Goal: Information Seeking & Learning: Learn about a topic

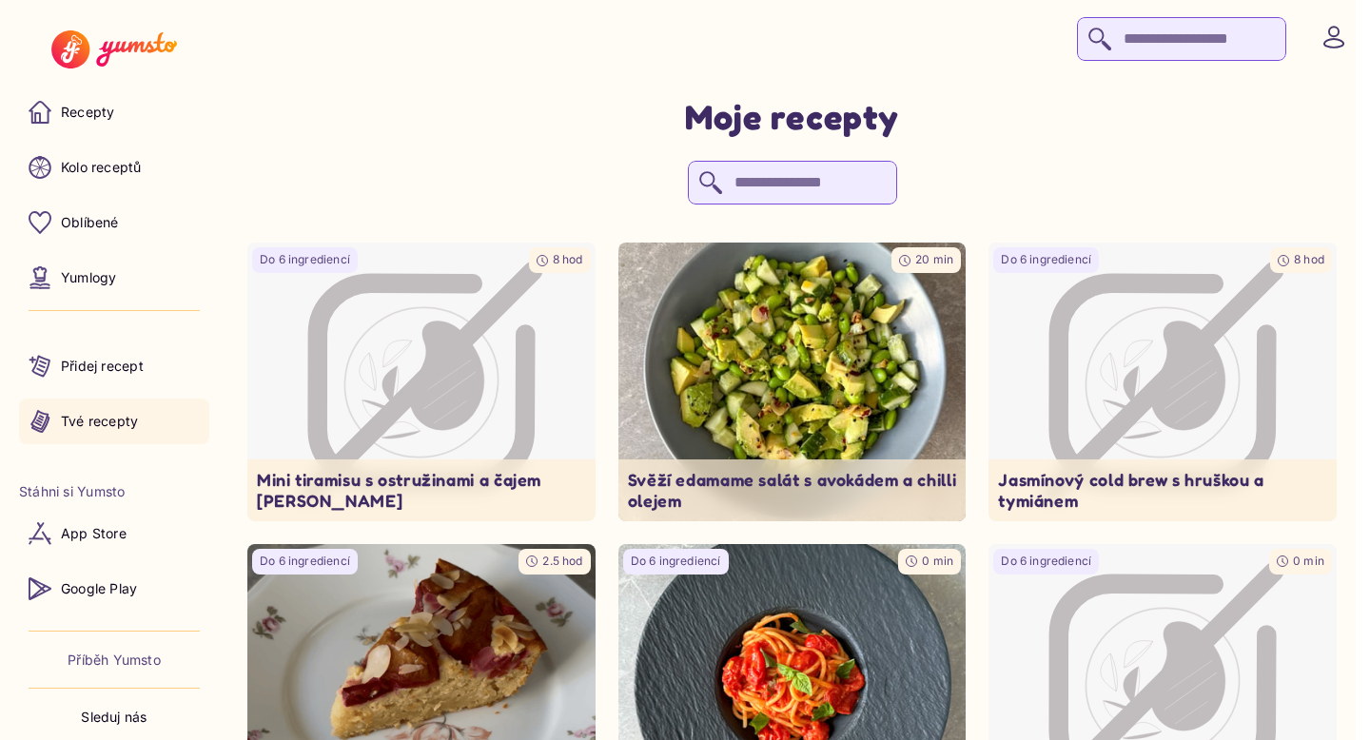
click at [1128, 49] on input "search" at bounding box center [1181, 39] width 209 height 44
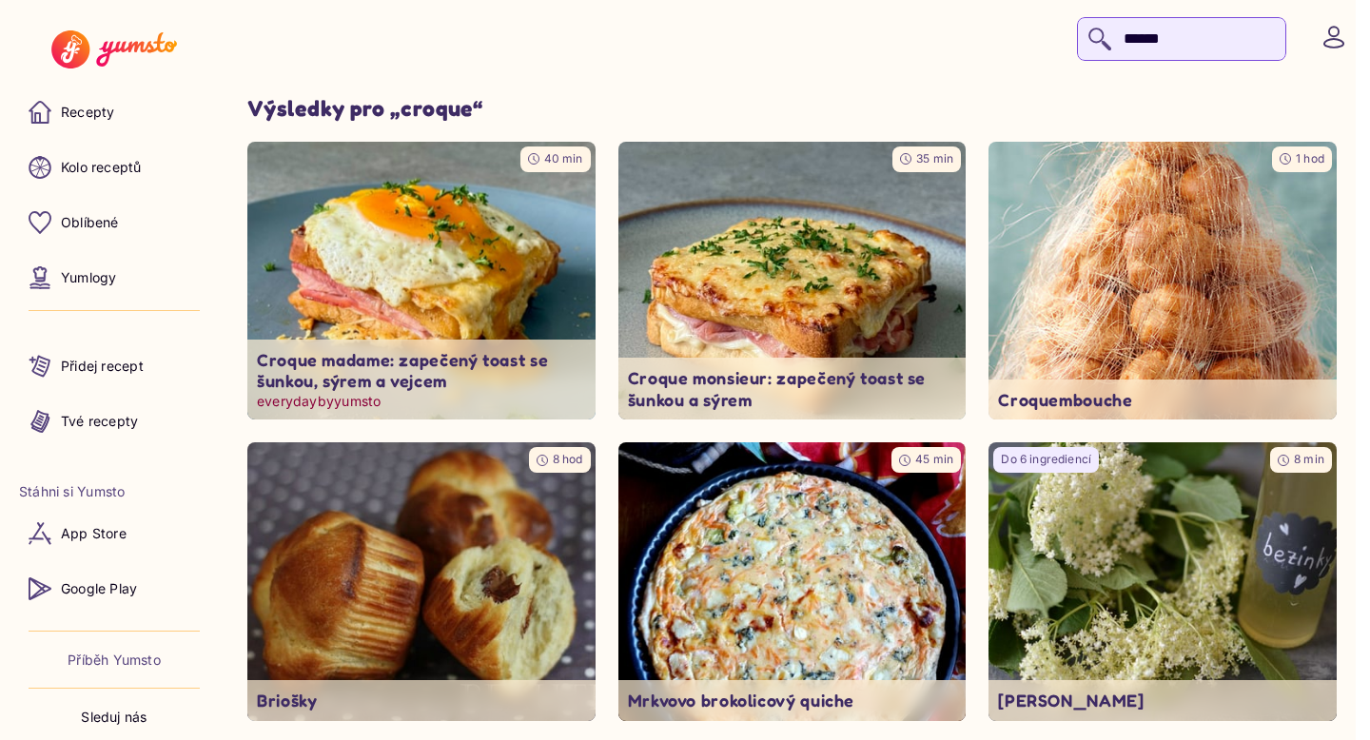
type input "******"
click at [464, 251] on img at bounding box center [421, 280] width 365 height 292
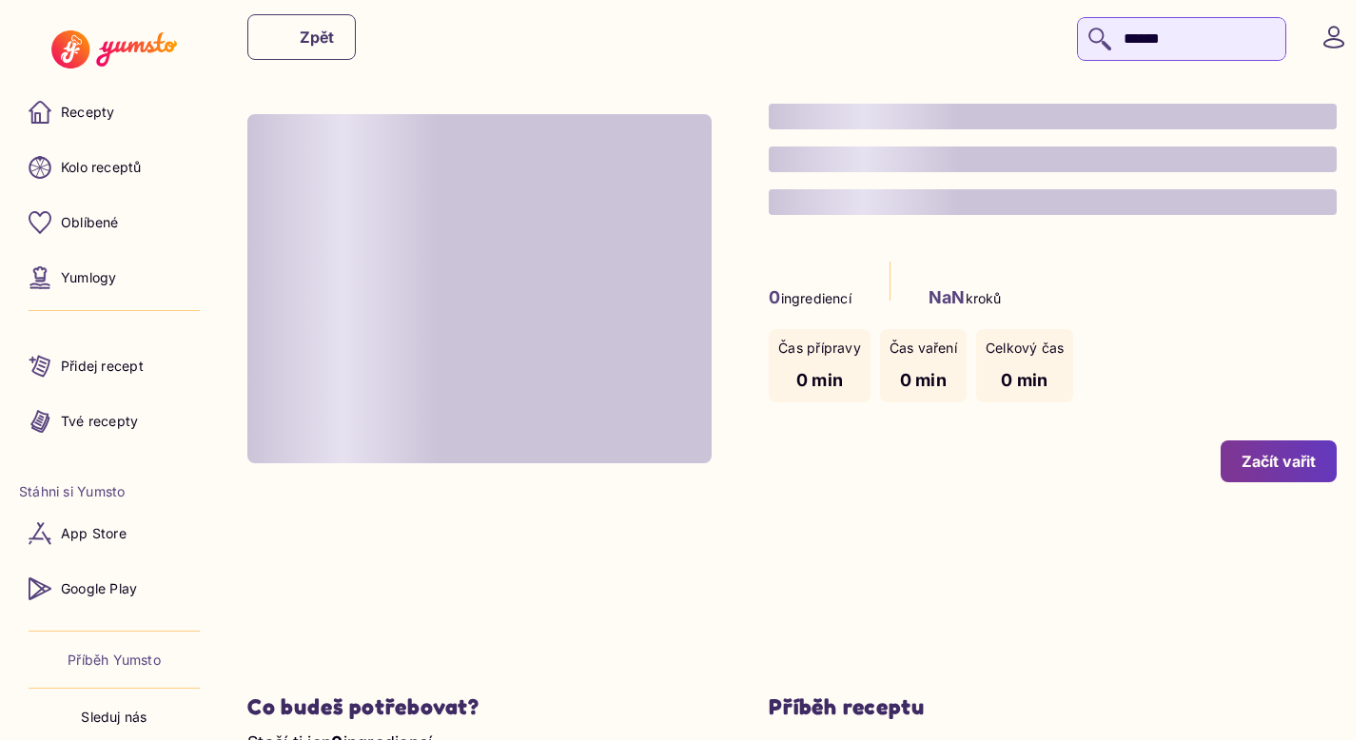
type input "*"
